Goal: Obtain resource: Download file/media

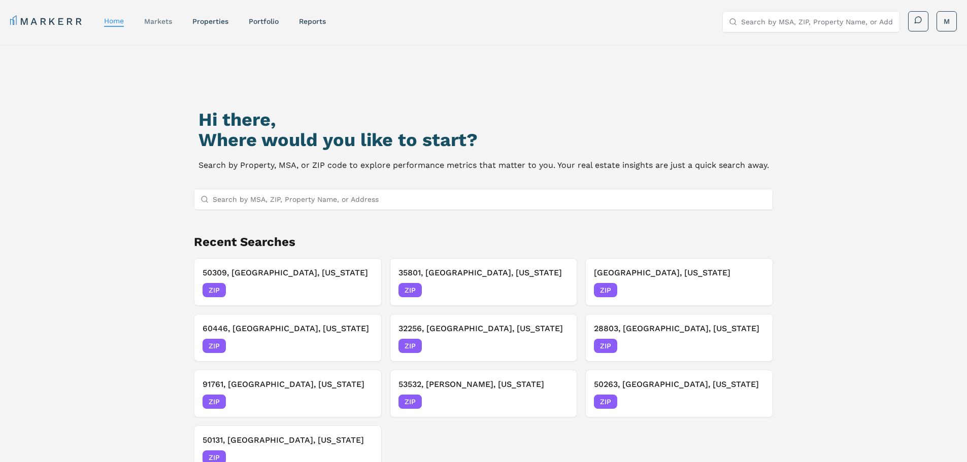
click at [156, 23] on link "markets" at bounding box center [158, 21] width 28 height 8
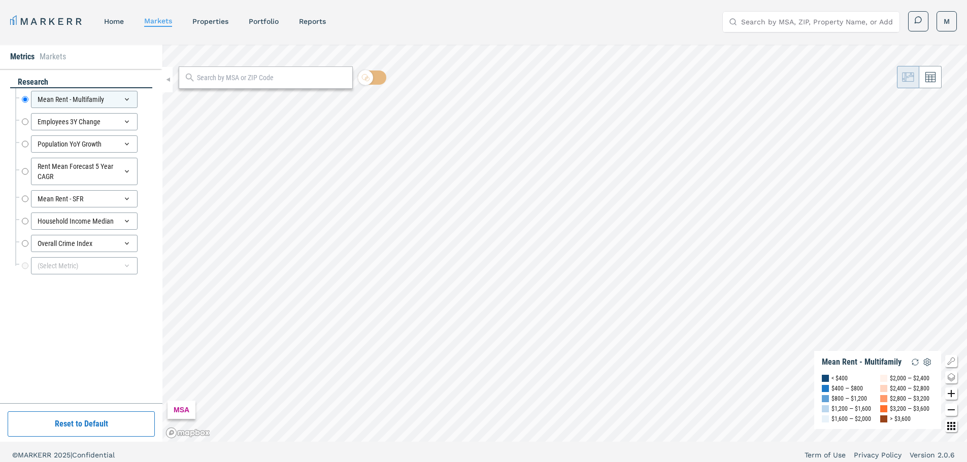
click at [229, 82] on input "text" at bounding box center [272, 78] width 150 height 11
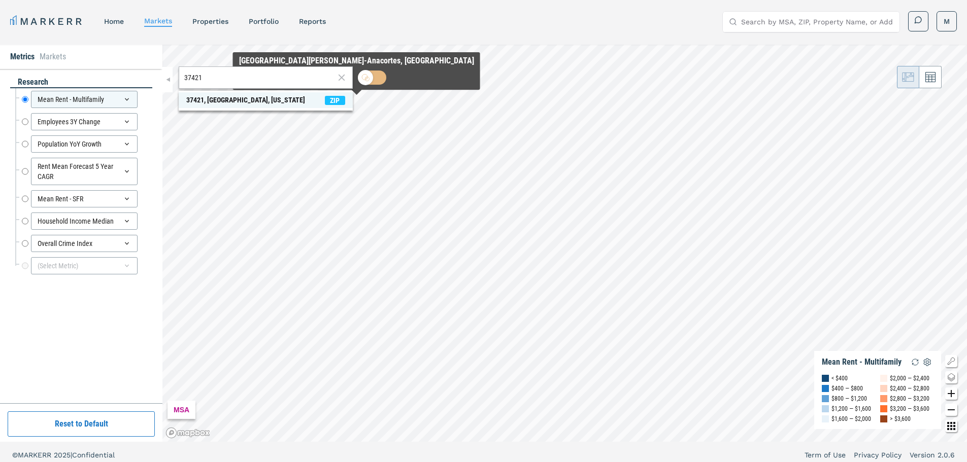
type input "37421"
click at [338, 102] on span "ZIP" at bounding box center [335, 100] width 20 height 9
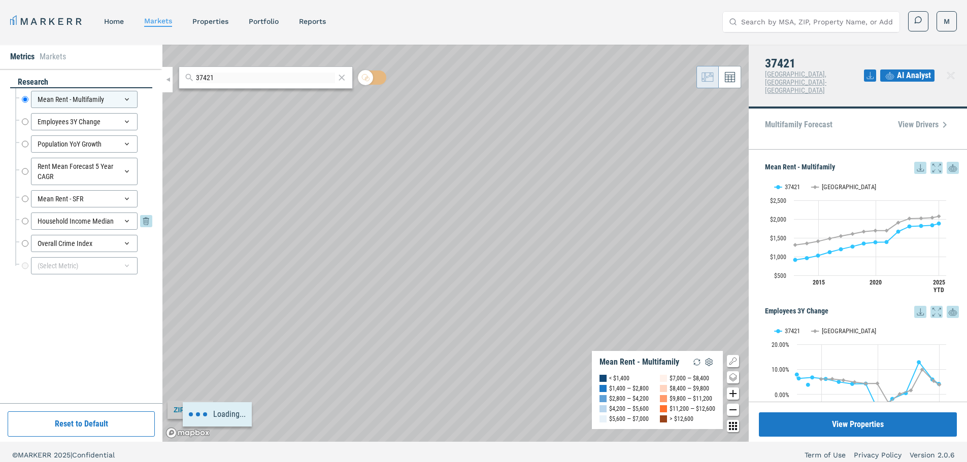
click at [24, 221] on input "Household Income Median" at bounding box center [25, 221] width 7 height 17
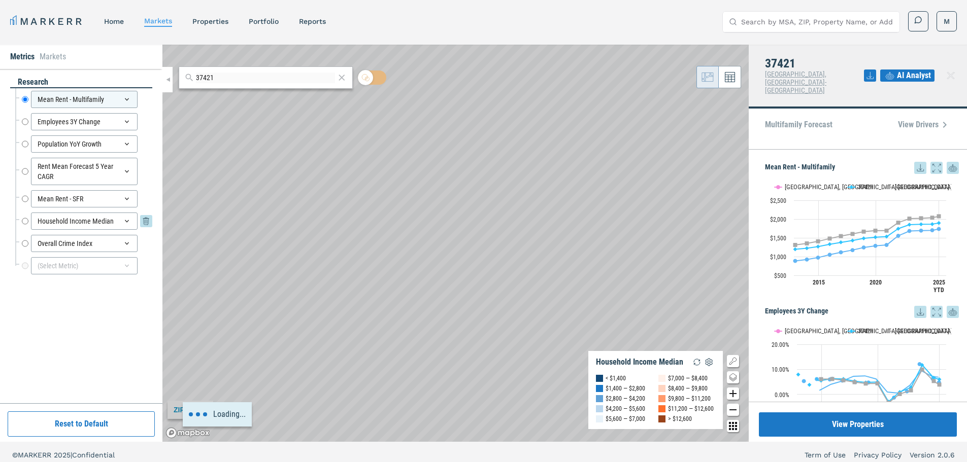
radio input "false"
radio input "true"
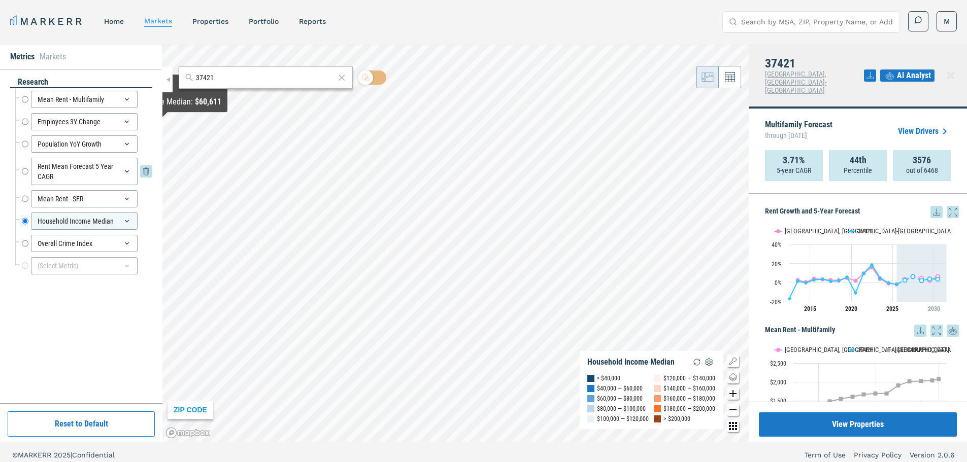
click at [25, 173] on input "Rent Mean Forecast 5 Year CAGR" at bounding box center [25, 171] width 7 height 27
radio input "true"
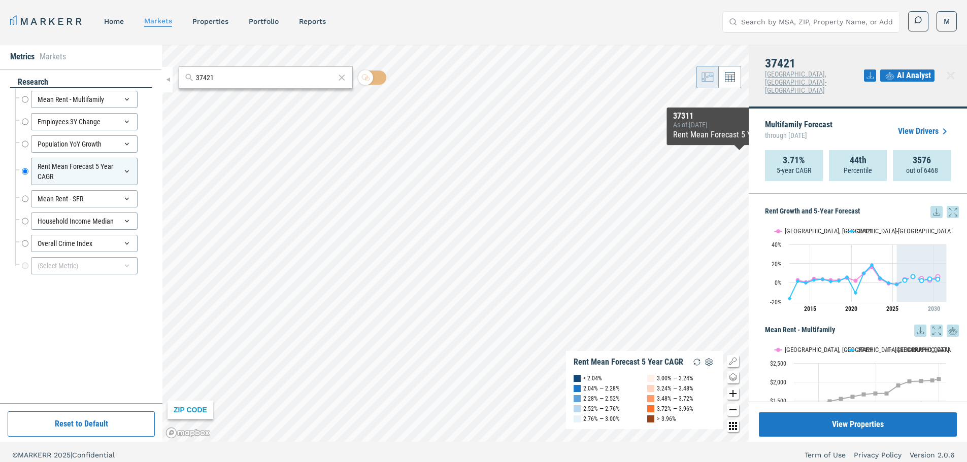
click at [930, 206] on icon at bounding box center [936, 212] width 12 height 12
click at [902, 257] on div "Download as XLS" at bounding box center [891, 261] width 58 height 10
